Goal: Find specific page/section: Find specific page/section

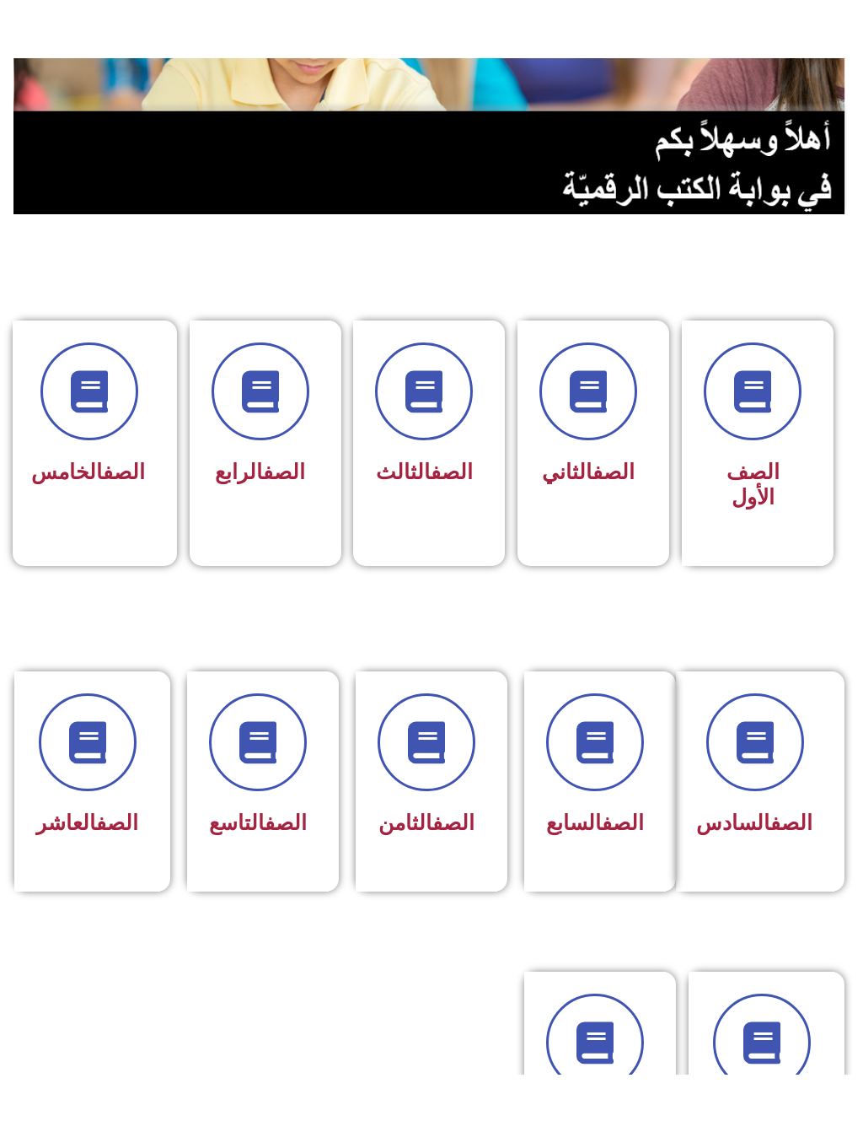
scroll to position [433, 0]
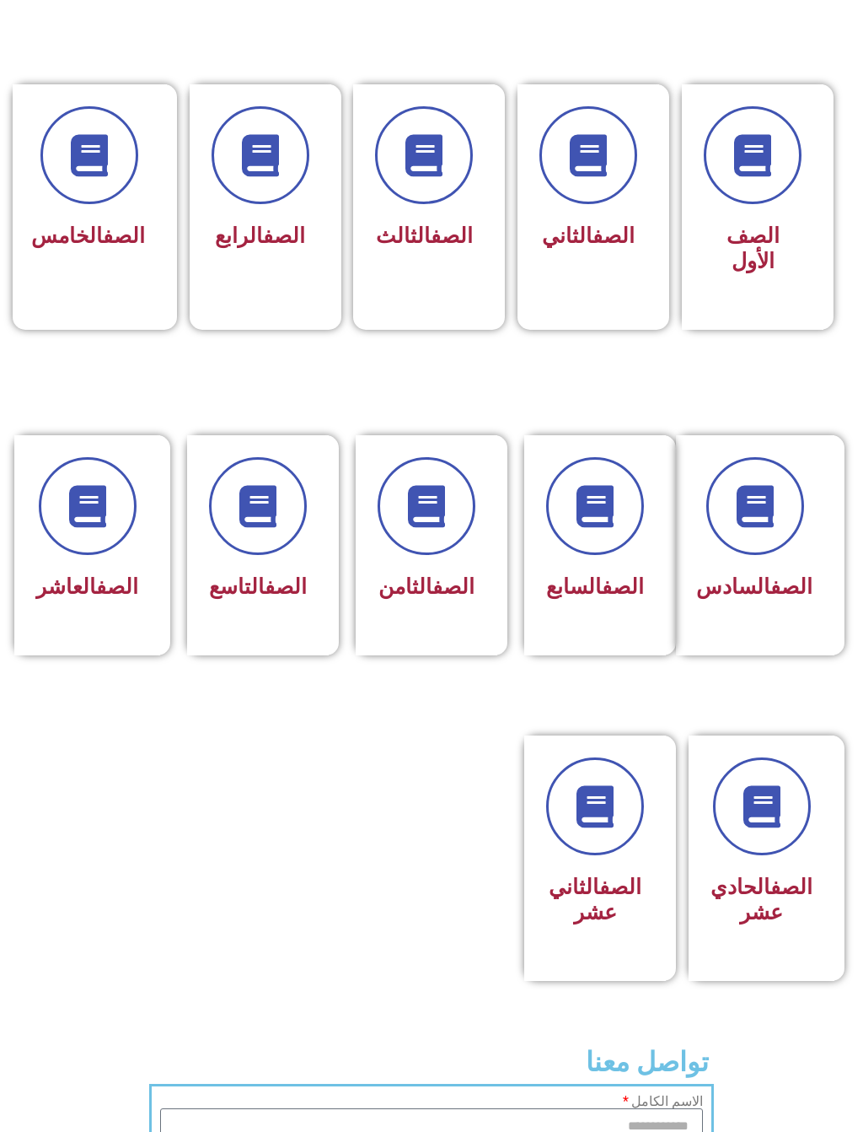
click at [96, 599] on link "الصف" at bounding box center [117, 586] width 42 height 24
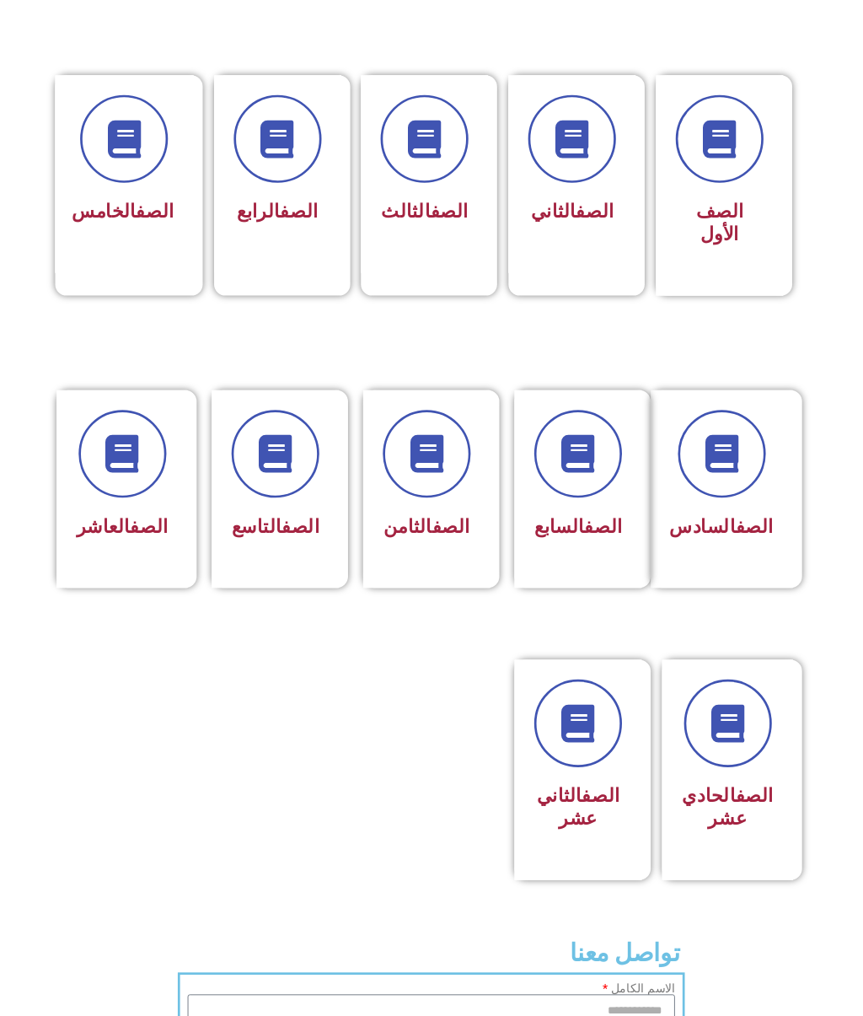
scroll to position [481, 0]
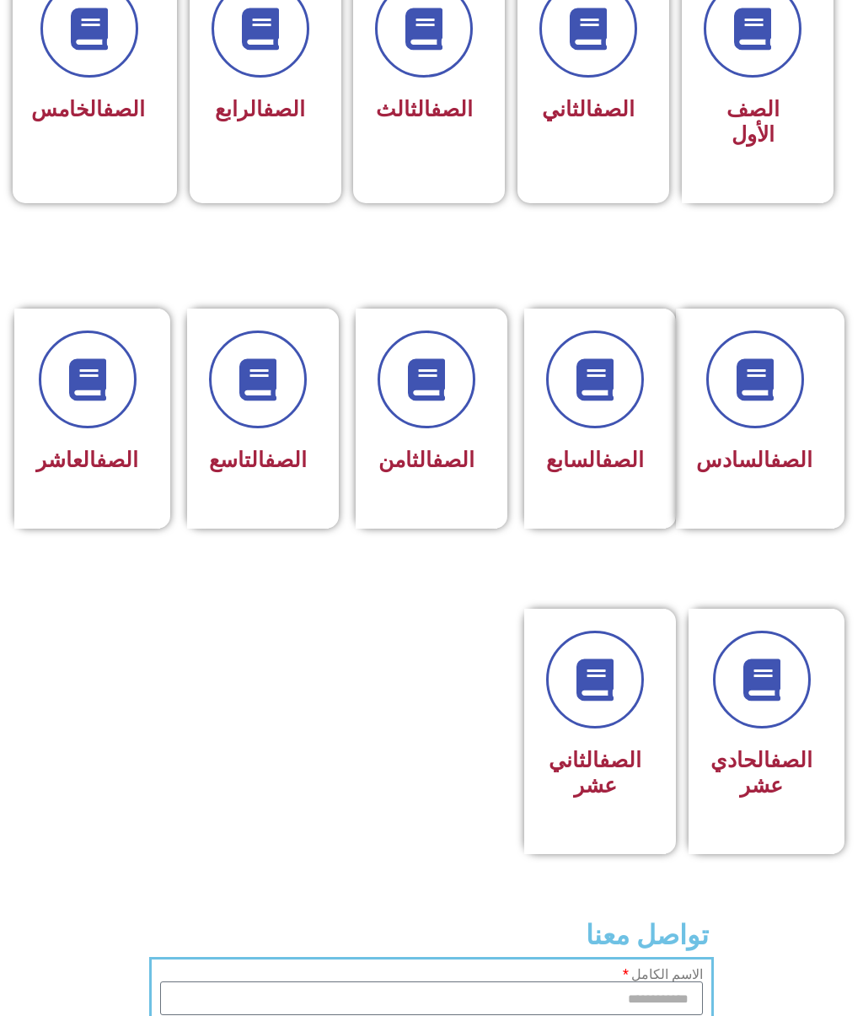
scroll to position [560, 0]
click at [82, 422] on span at bounding box center [88, 380] width 98 height 98
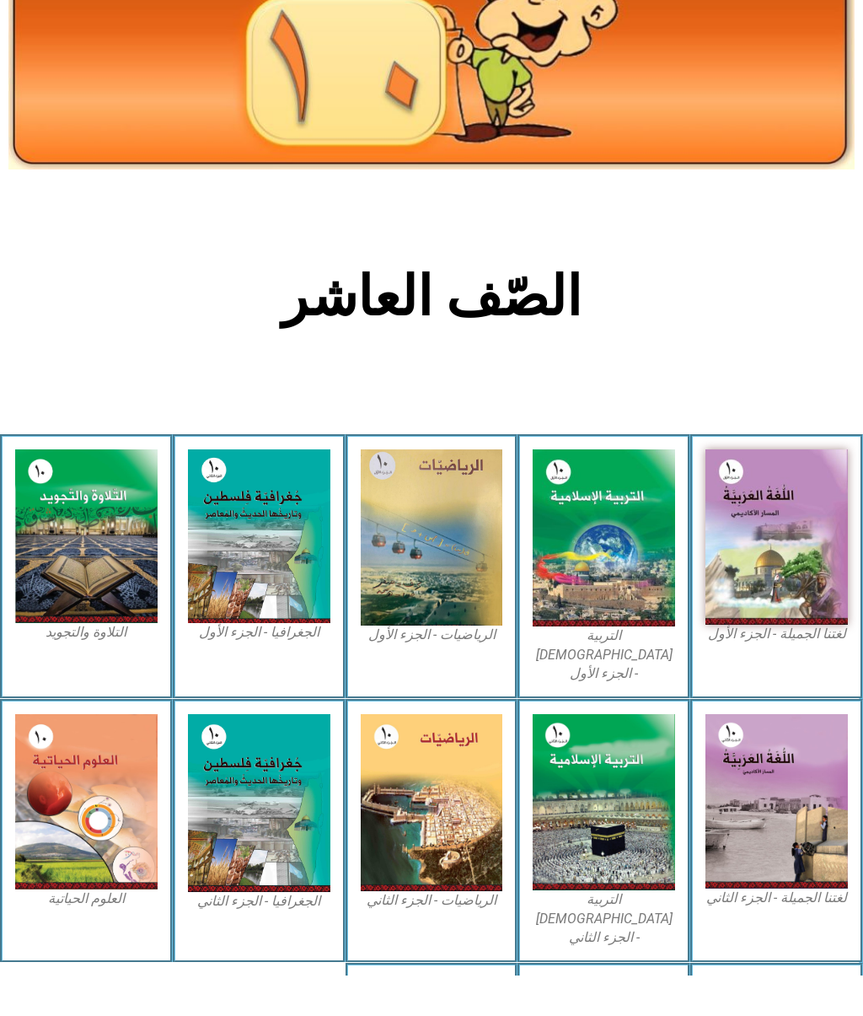
scroll to position [327, 0]
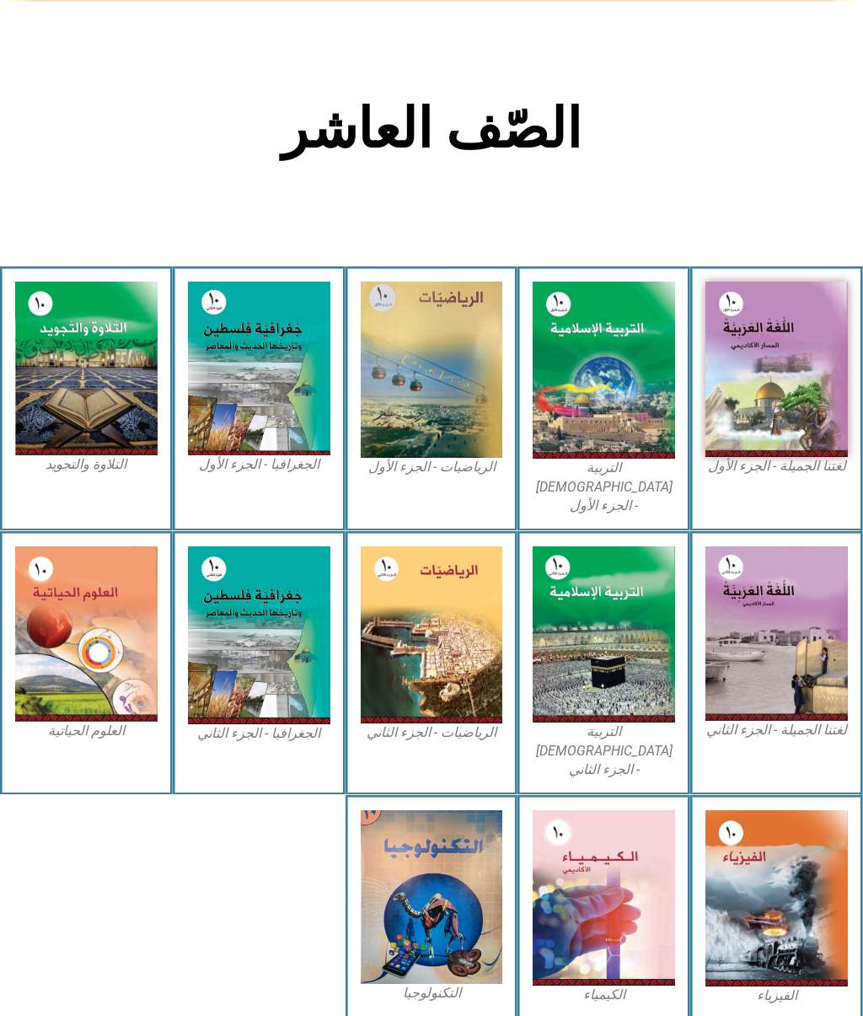
click at [786, 390] on img at bounding box center [777, 369] width 143 height 175
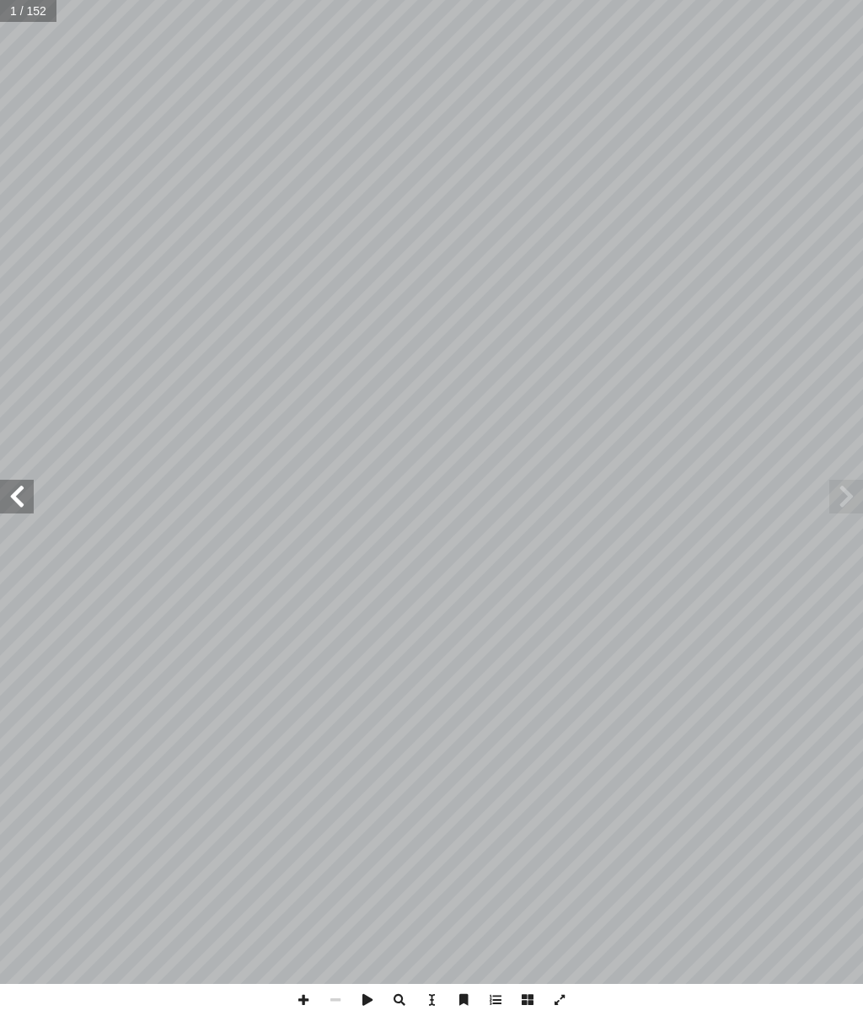
click at [19, 489] on span at bounding box center [17, 497] width 34 height 34
click at [22, 487] on span at bounding box center [17, 497] width 34 height 34
click at [16, 490] on span at bounding box center [17, 497] width 34 height 34
click at [20, 489] on span at bounding box center [17, 497] width 34 height 34
click at [21, 488] on span at bounding box center [17, 497] width 34 height 34
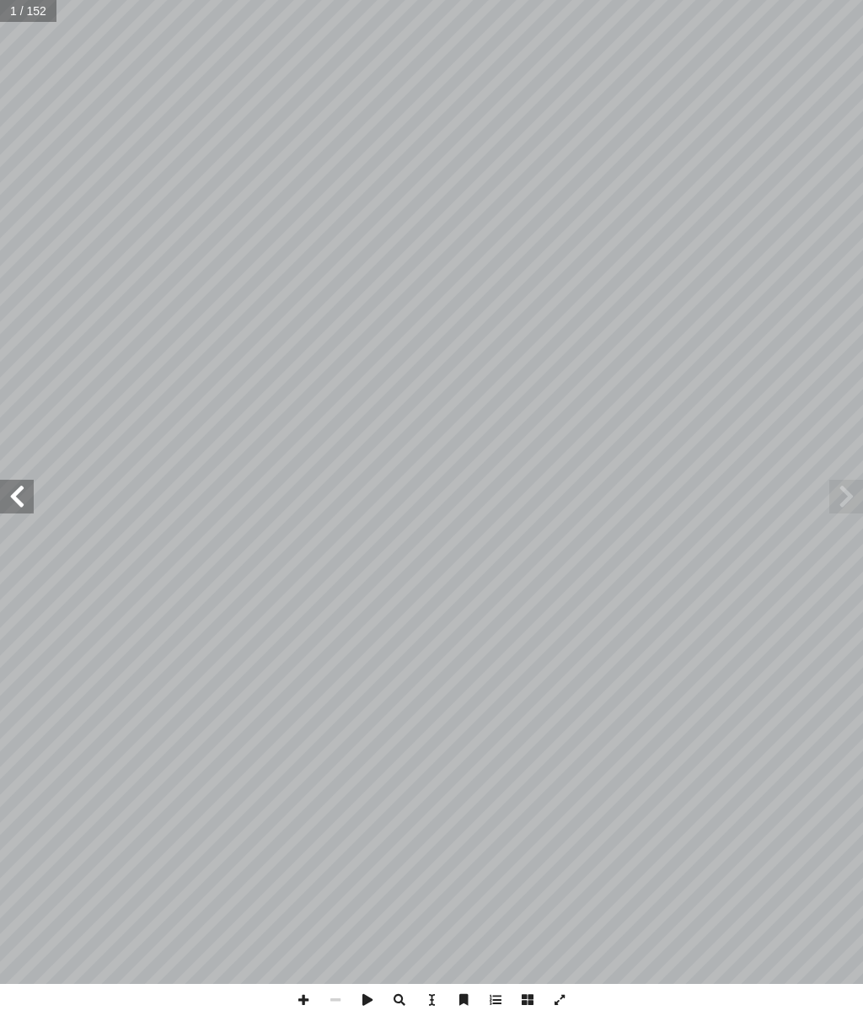
click at [24, 488] on span at bounding box center [17, 497] width 34 height 34
click at [19, 486] on span at bounding box center [17, 497] width 34 height 34
click at [24, 489] on span at bounding box center [17, 497] width 34 height 34
click at [838, 508] on span at bounding box center [847, 497] width 34 height 34
click at [844, 496] on span at bounding box center [847, 497] width 34 height 34
